Goal: Information Seeking & Learning: Learn about a topic

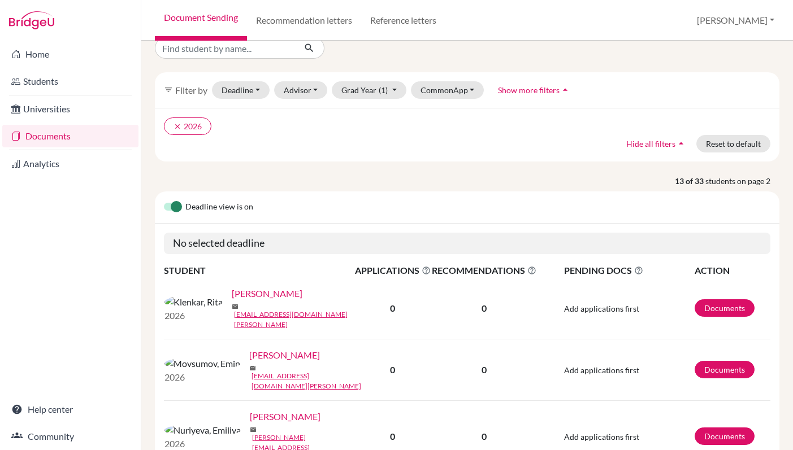
scroll to position [24, 0]
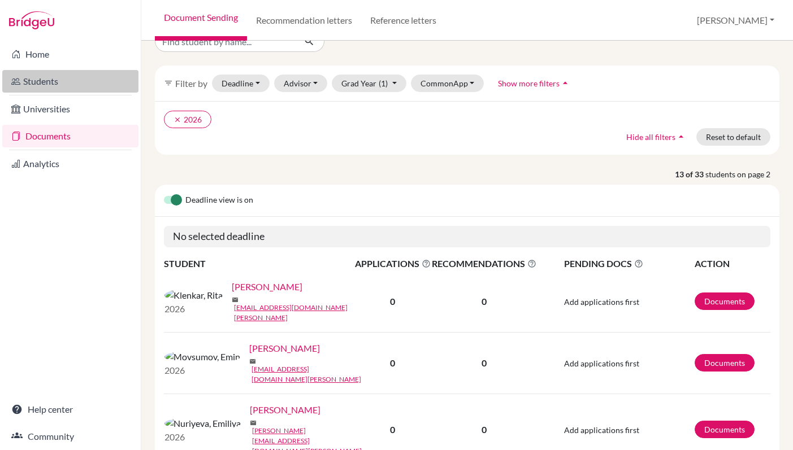
click at [79, 84] on link "Students" at bounding box center [70, 81] width 136 height 23
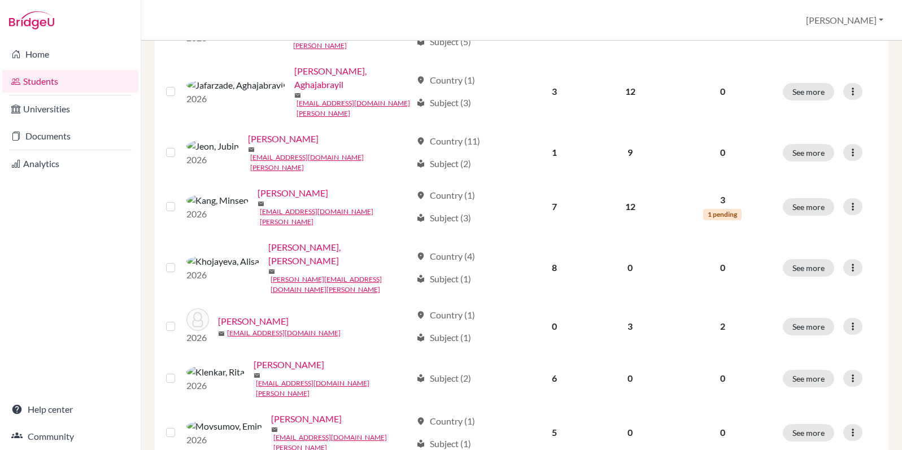
scroll to position [842, 0]
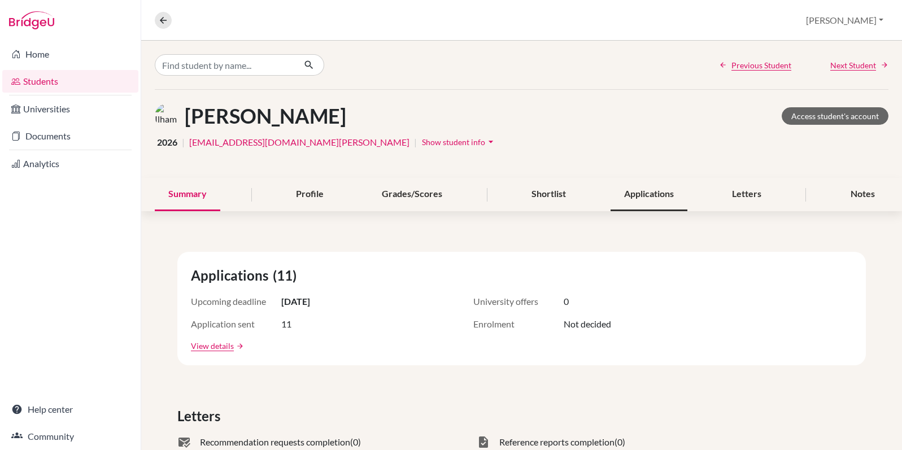
click at [669, 196] on div "Applications" at bounding box center [649, 194] width 77 height 33
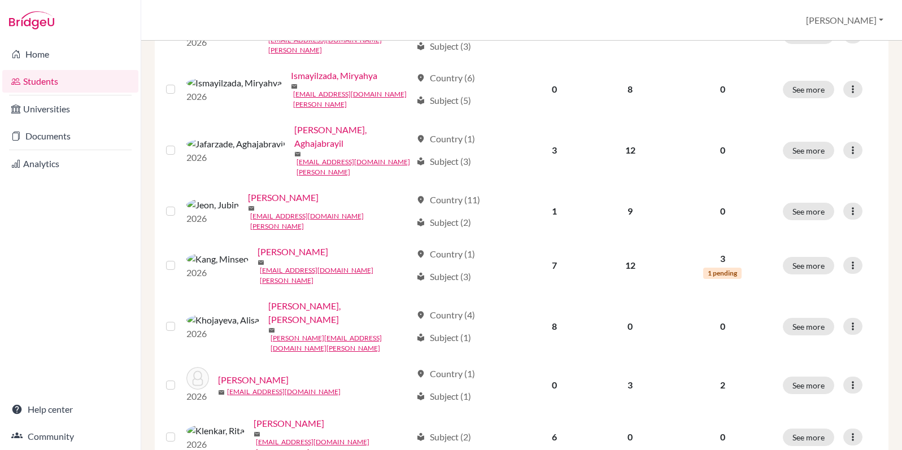
scroll to position [813, 0]
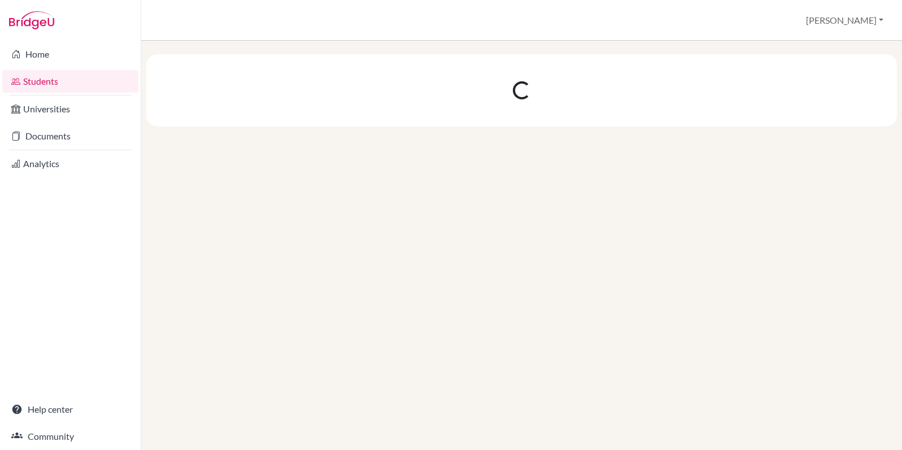
scroll to position [0, 0]
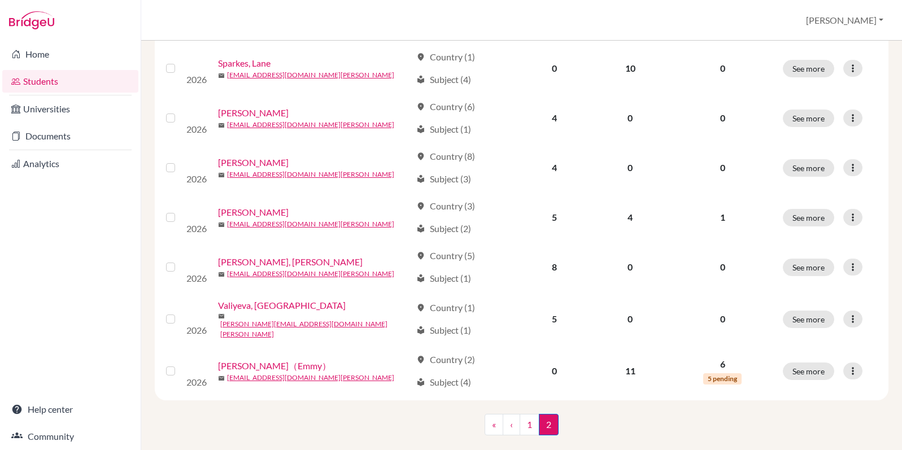
scroll to position [494, 0]
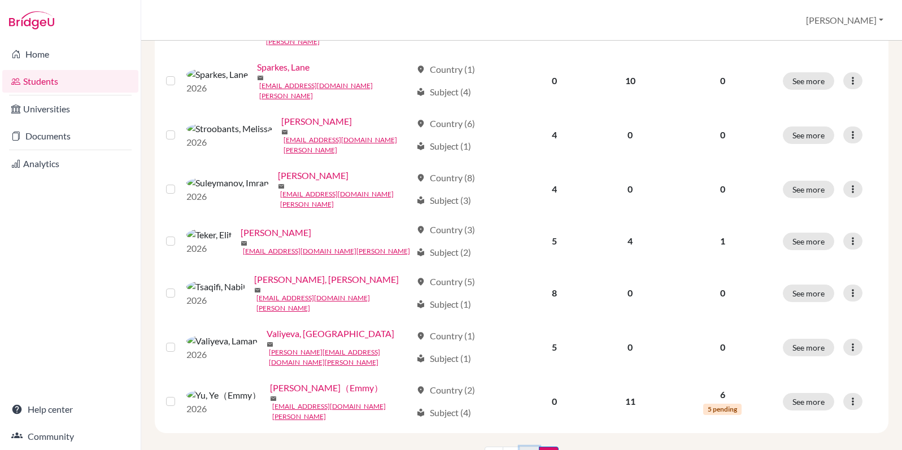
click at [531, 447] on link "1" at bounding box center [530, 457] width 20 height 21
